Goal: Information Seeking & Learning: Learn about a topic

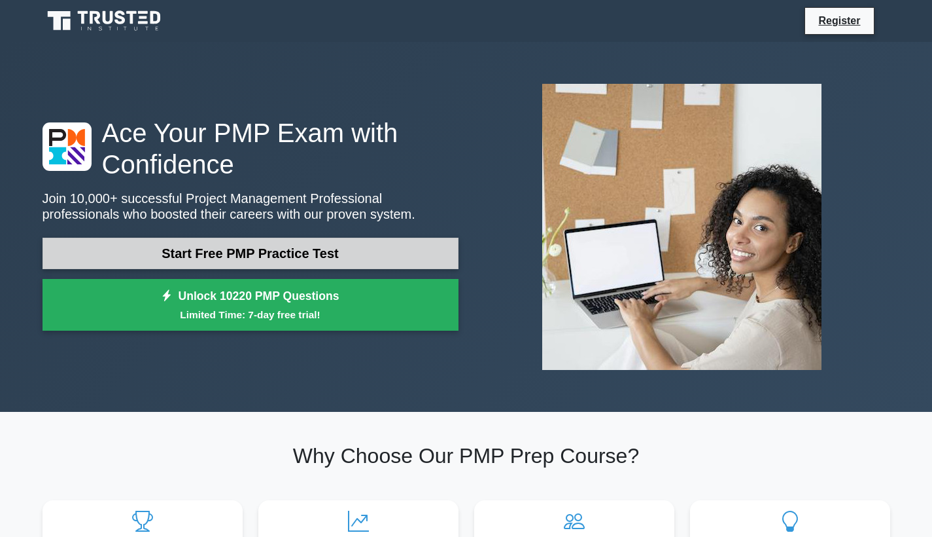
click at [372, 252] on link "Start Free PMP Practice Test" at bounding box center [251, 253] width 416 height 31
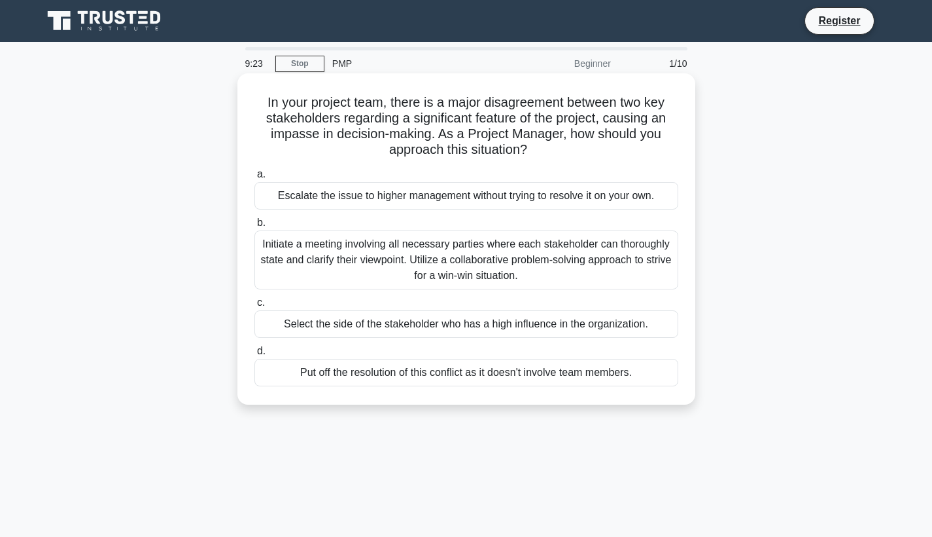
click at [423, 261] on div "Initiate a meeting involving all necessary parties where each stakeholder can t…" at bounding box center [467, 259] width 424 height 59
click at [255, 227] on input "b. Initiate a meeting involving all necessary parties where each stakeholder ca…" at bounding box center [255, 223] width 0 height 9
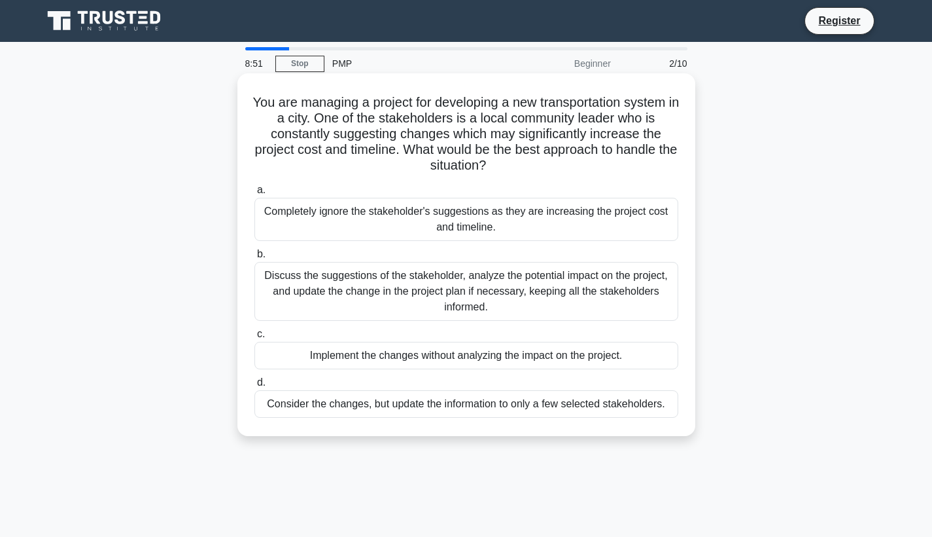
click at [355, 284] on div "Discuss the suggestions of the stakeholder, analyze the potential impact on the…" at bounding box center [467, 291] width 424 height 59
click at [255, 258] on input "b. Discuss the suggestions of the stakeholder, analyze the potential impact on …" at bounding box center [255, 254] width 0 height 9
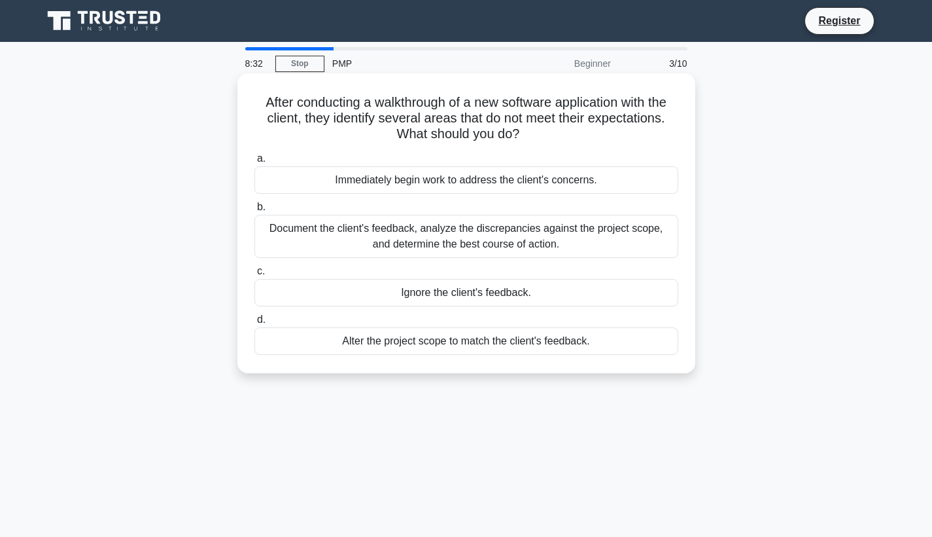
click at [369, 238] on div "Document the client's feedback, analyze the discrepancies against the project s…" at bounding box center [467, 236] width 424 height 43
click at [255, 211] on input "b. Document the client's feedback, analyze the discrepancies against the projec…" at bounding box center [255, 207] width 0 height 9
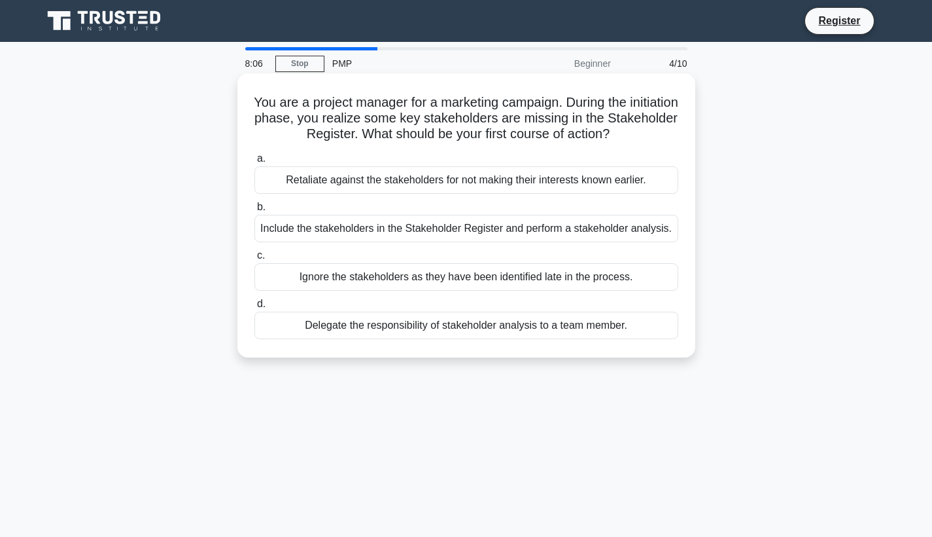
click at [381, 232] on div "Include the stakeholders in the Stakeholder Register and perform a stakeholder …" at bounding box center [467, 228] width 424 height 27
click at [255, 211] on input "b. Include the stakeholders in the Stakeholder Register and perform a stakehold…" at bounding box center [255, 207] width 0 height 9
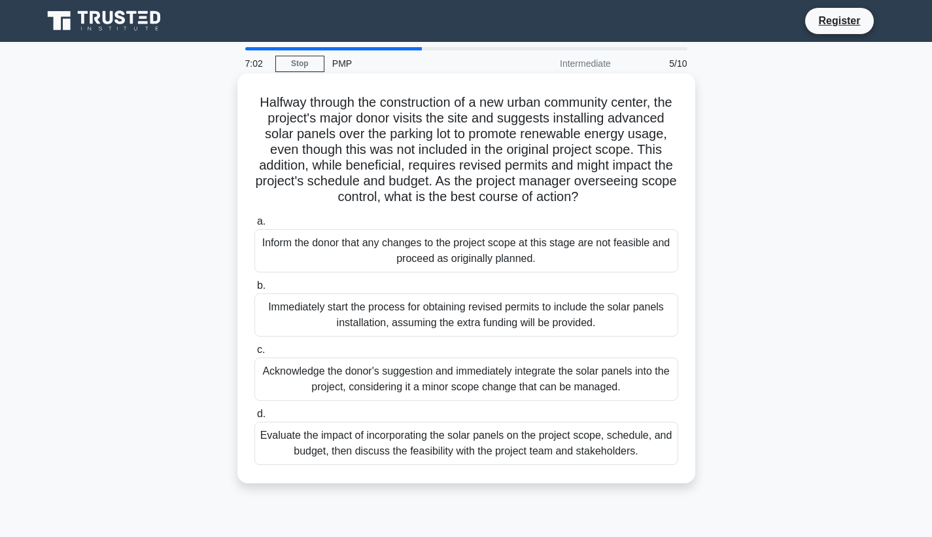
click at [333, 450] on div "Evaluate the impact of incorporating the solar panels on the project scope, sch…" at bounding box center [467, 442] width 424 height 43
click at [255, 418] on input "d. Evaluate the impact of incorporating the solar panels on the project scope, …" at bounding box center [255, 414] width 0 height 9
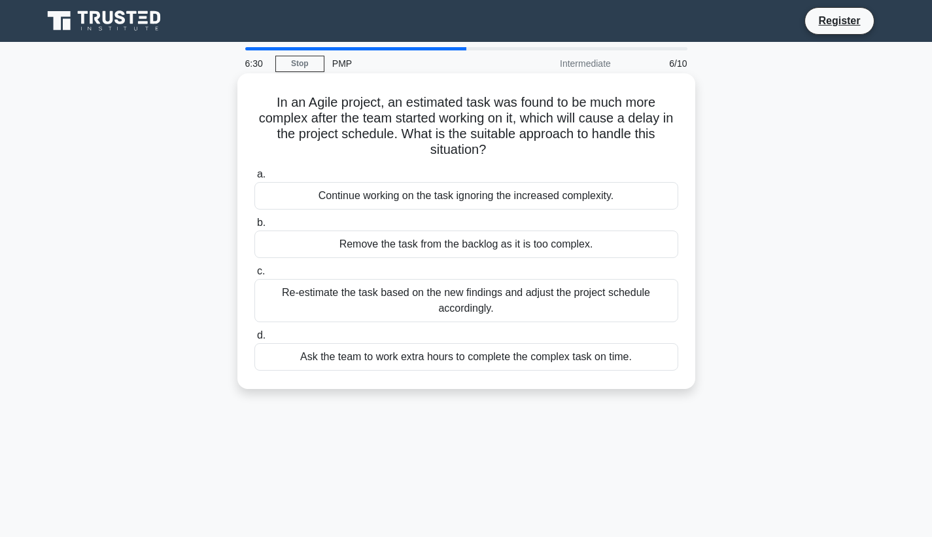
click at [389, 295] on div "Re-estimate the task based on the new findings and adjust the project schedule …" at bounding box center [467, 300] width 424 height 43
click at [255, 275] on input "c. Re-estimate the task based on the new findings and adjust the project schedu…" at bounding box center [255, 271] width 0 height 9
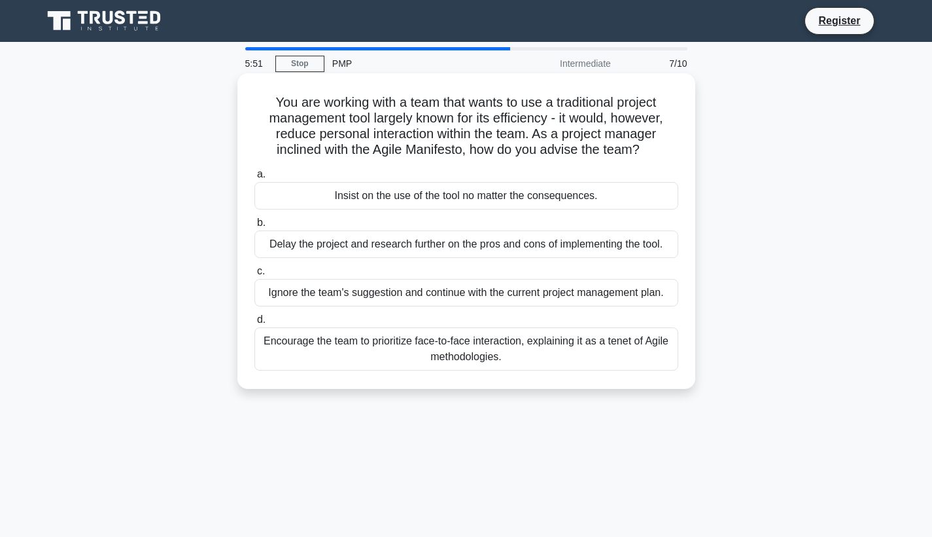
click at [360, 347] on div "Encourage the team to prioritize face-to-face interaction, explaining it as a t…" at bounding box center [467, 348] width 424 height 43
click at [255, 324] on input "d. Encourage the team to prioritize face-to-face interaction, explaining it as …" at bounding box center [255, 319] width 0 height 9
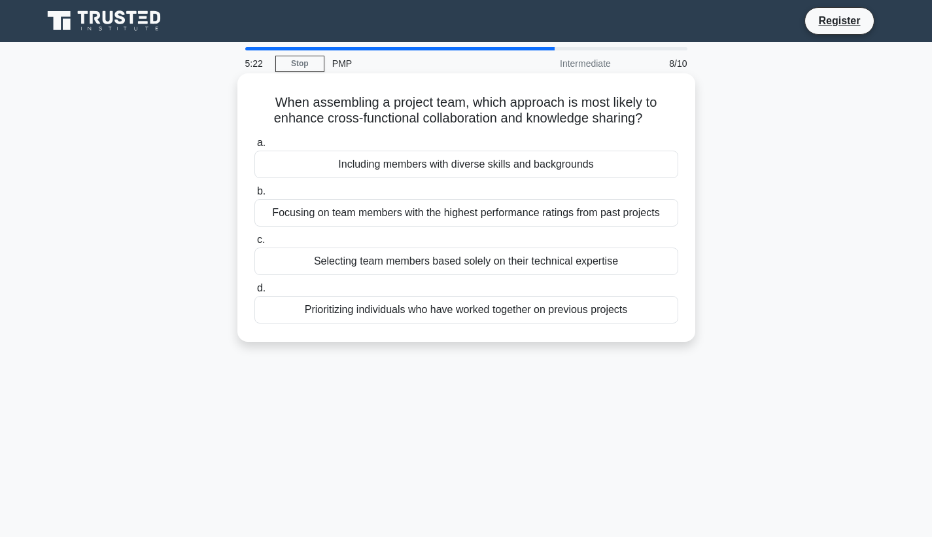
click at [436, 164] on div "Including members with diverse skills and backgrounds" at bounding box center [467, 163] width 424 height 27
click at [255, 147] on input "a. Including members with diverse skills and backgrounds" at bounding box center [255, 143] width 0 height 9
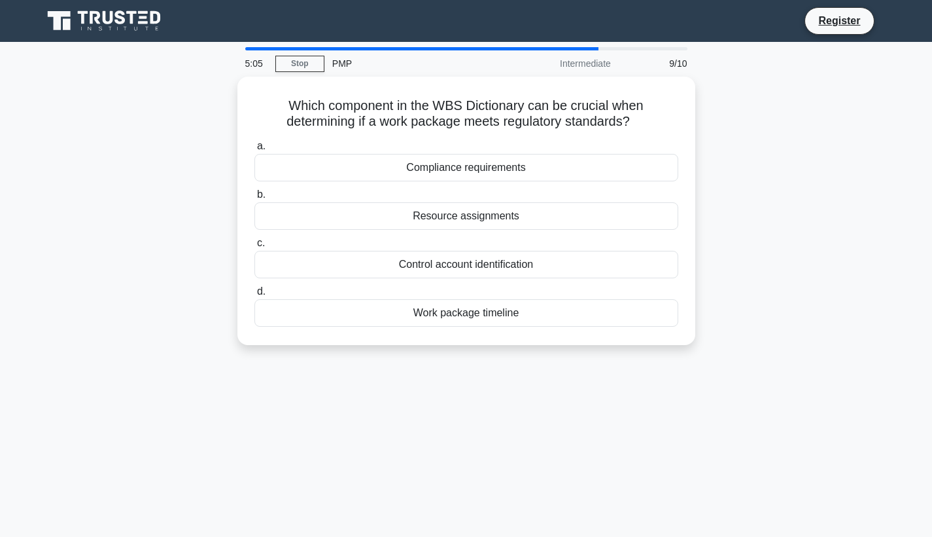
click at [436, 164] on div "Compliance requirements" at bounding box center [467, 167] width 424 height 27
click at [255, 150] on input "a. Compliance requirements" at bounding box center [255, 146] width 0 height 9
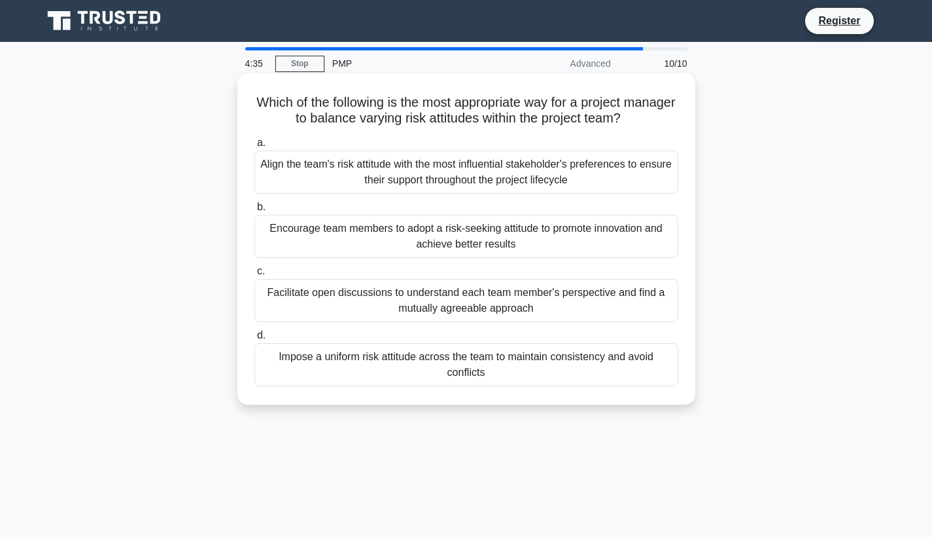
click at [375, 296] on div "Facilitate open discussions to understand each team member's perspective and fi…" at bounding box center [467, 300] width 424 height 43
click at [255, 275] on input "c. Facilitate open discussions to understand each team member's perspective and…" at bounding box center [255, 271] width 0 height 9
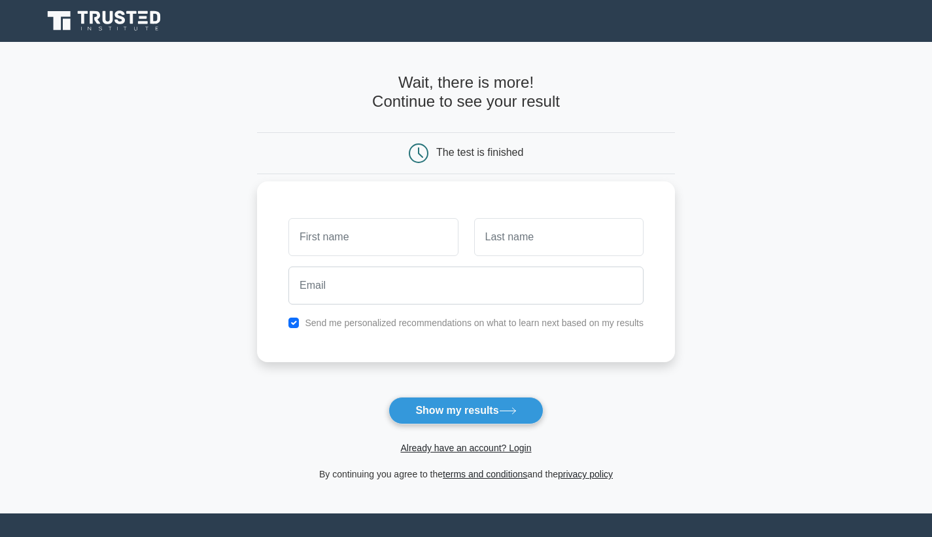
click at [295, 323] on input "checkbox" at bounding box center [294, 322] width 10 height 10
checkbox input "false"
click at [347, 235] on input "text" at bounding box center [373, 237] width 169 height 38
type input "[PERSON_NAME]"
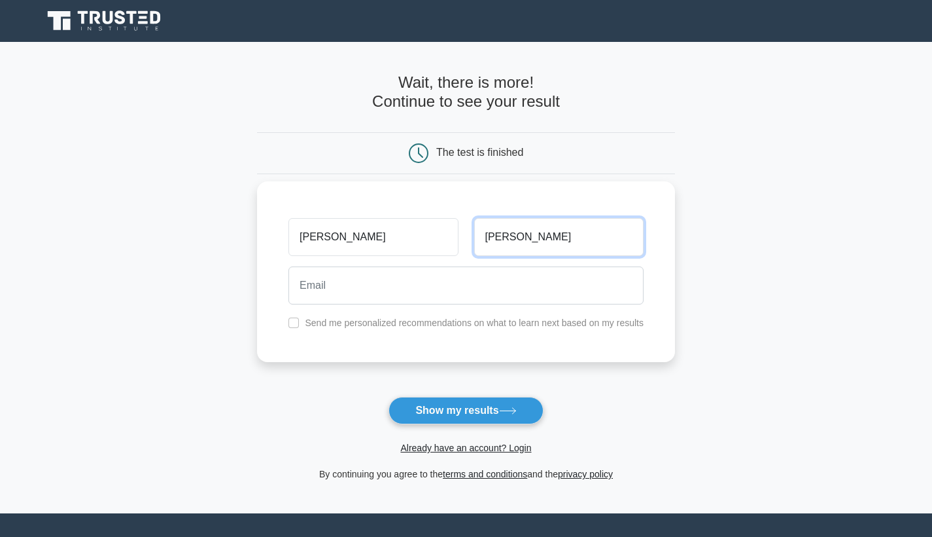
type input "Gary"
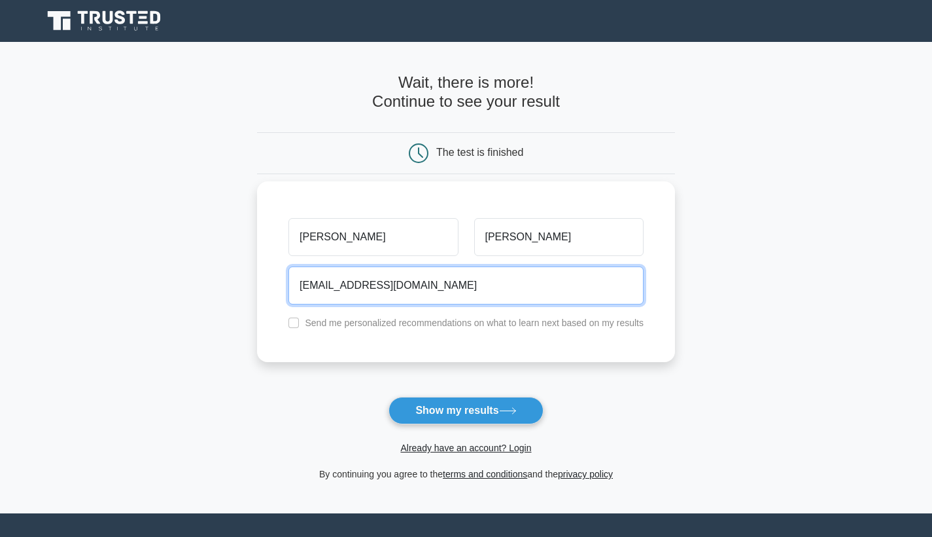
type input "sgary09@yahoo.com"
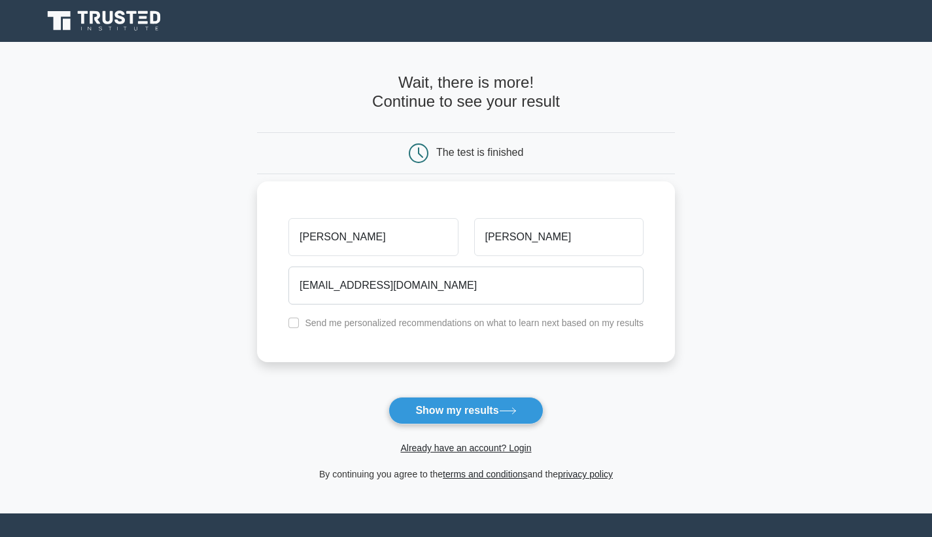
click at [294, 325] on input "checkbox" at bounding box center [294, 322] width 10 height 10
checkbox input "true"
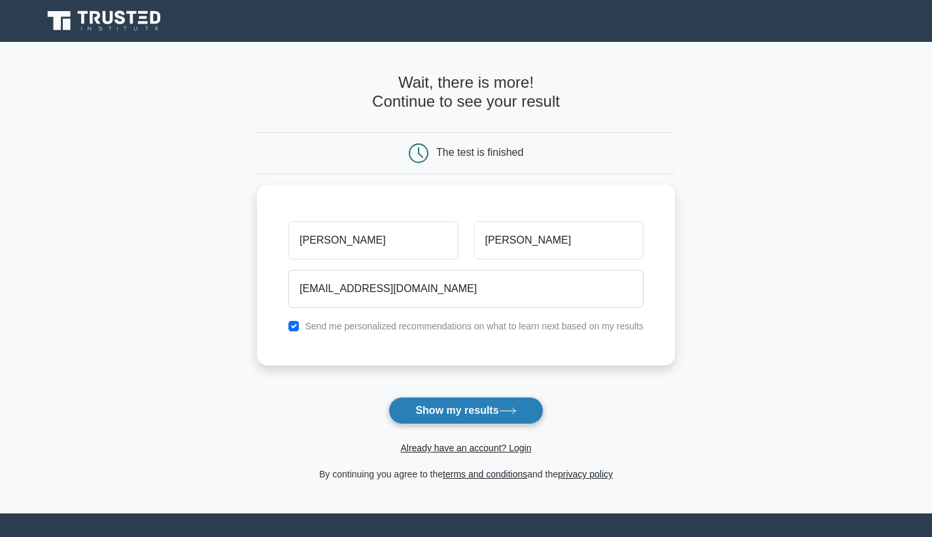
click at [421, 403] on button "Show my results" at bounding box center [466, 410] width 154 height 27
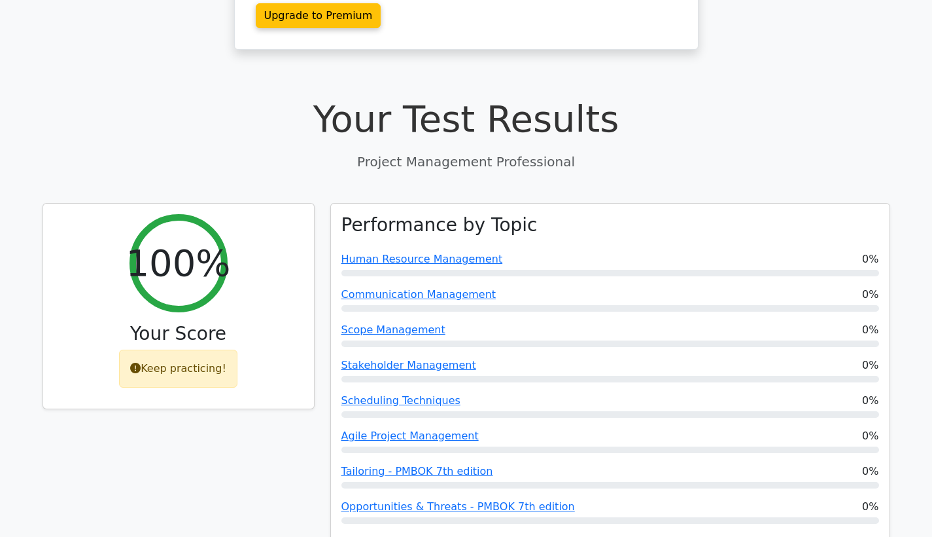
scroll to position [340, 0]
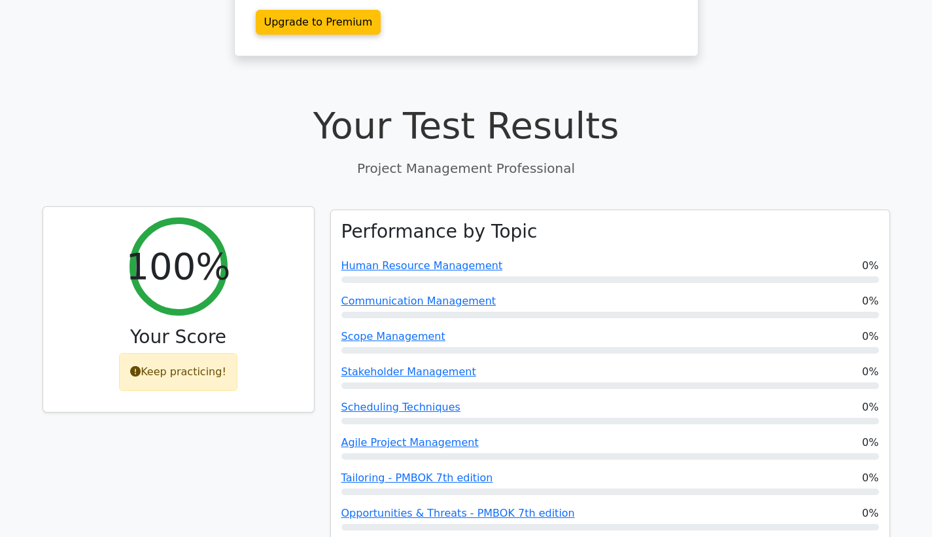
click at [195, 353] on div "Keep practicing!" at bounding box center [178, 372] width 118 height 38
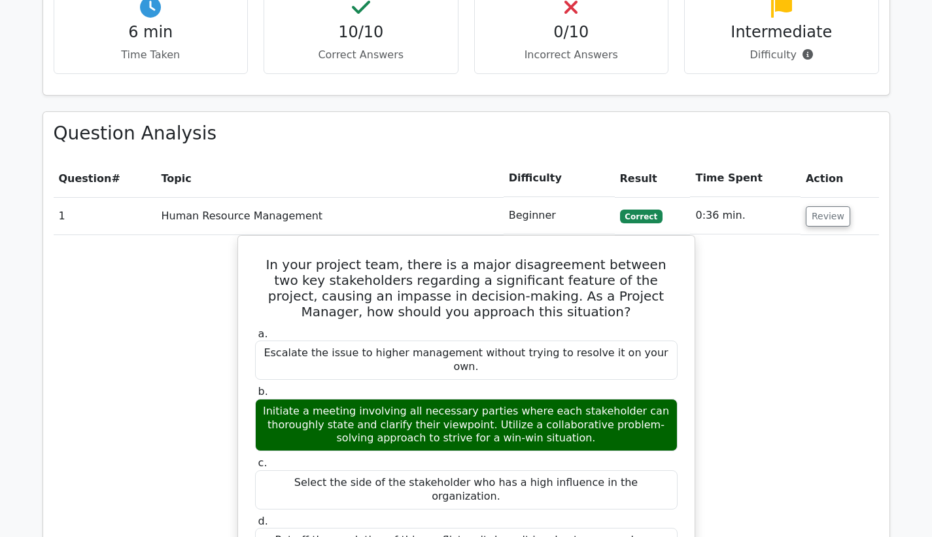
scroll to position [928, 0]
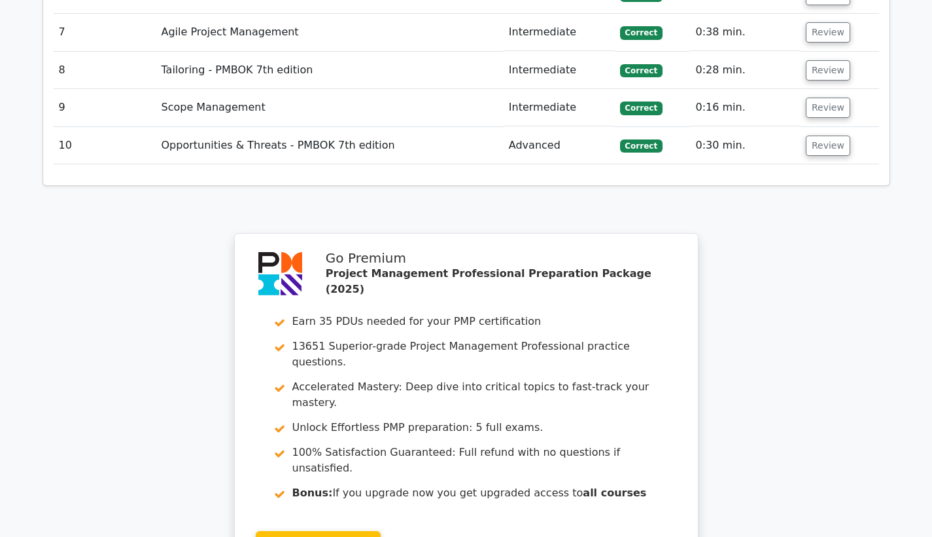
scroll to position [2089, 0]
